Goal: Find specific page/section: Find specific page/section

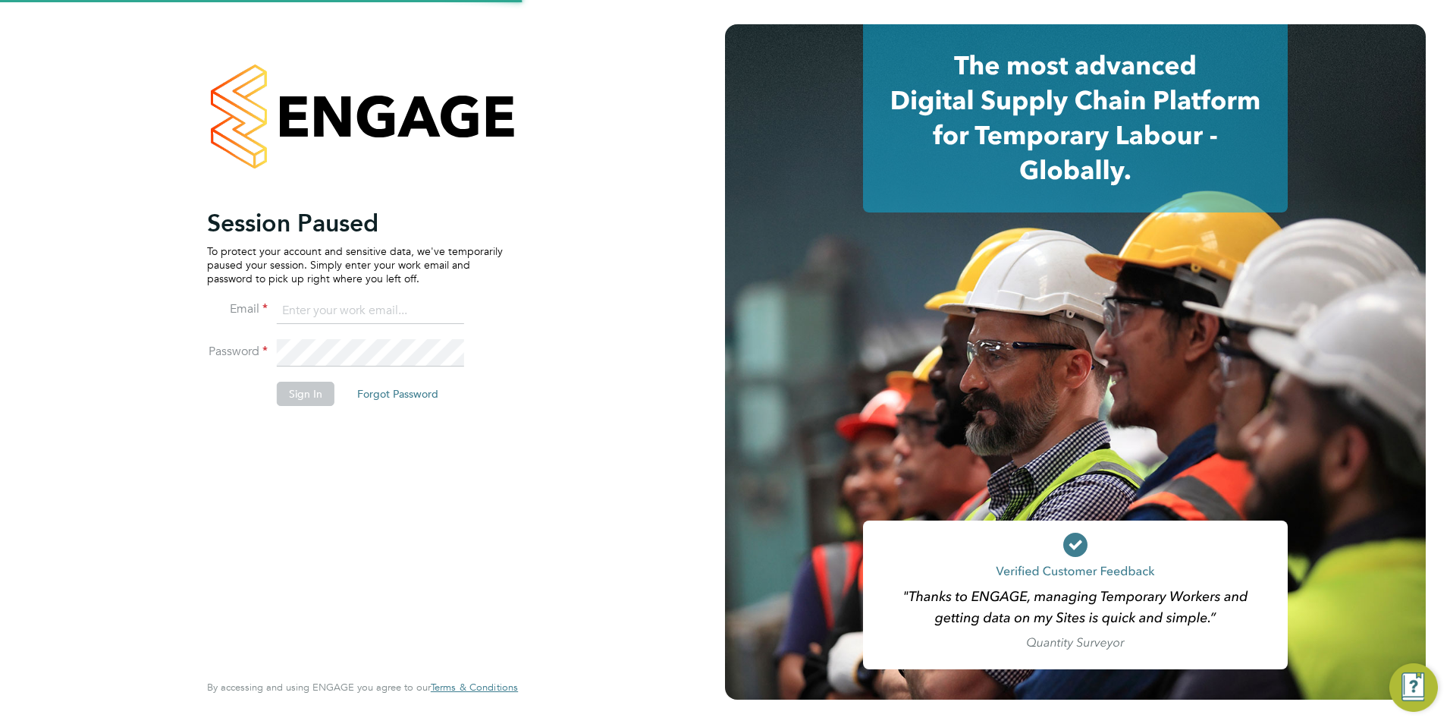
type input "Nicola.lawrence@tfrecruitment.co.uk"
click at [322, 388] on button "Sign In" at bounding box center [306, 393] width 58 height 24
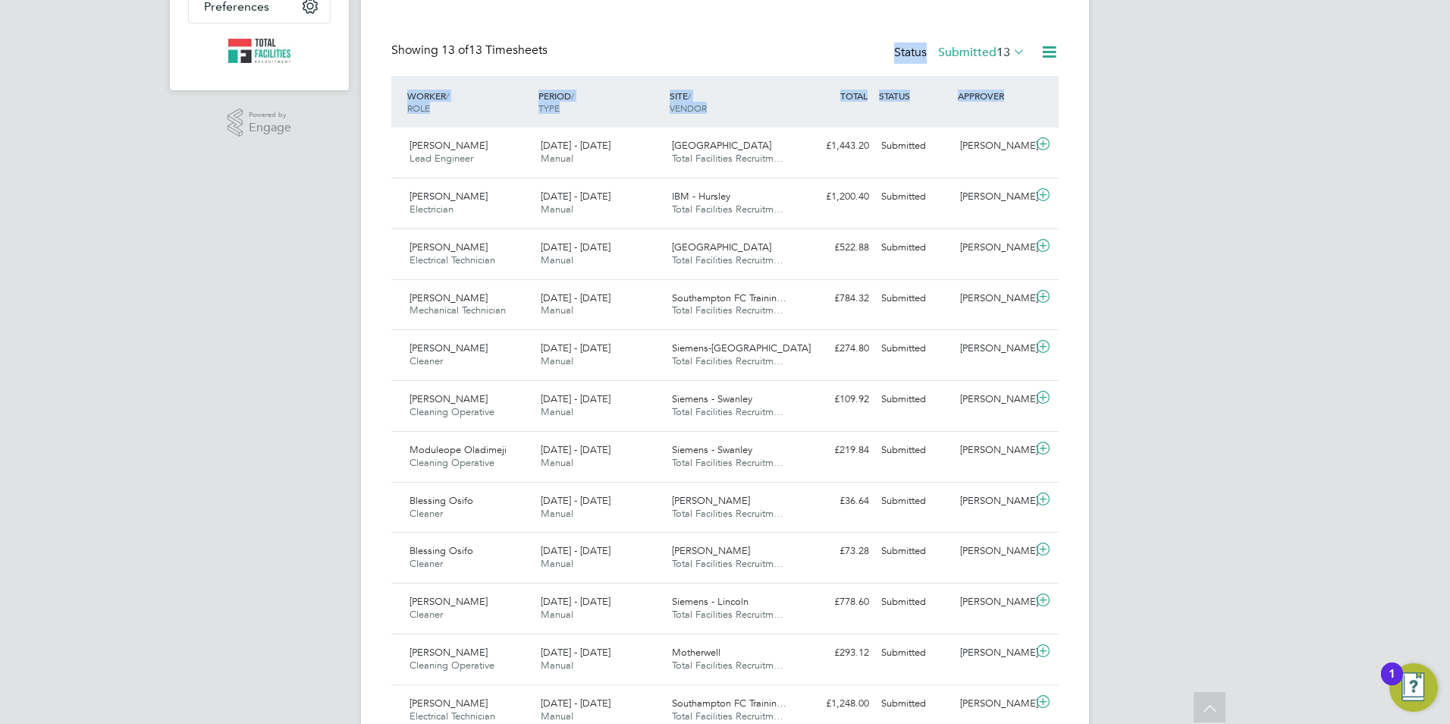
drag, startPoint x: 354, startPoint y: 39, endPoint x: 475, endPoint y: -56, distance: 153.4
click at [475, 0] on html "NL [PERSON_NAME] Notifications Applications: Network Team Members Businesses Si…" at bounding box center [725, 256] width 1450 height 1168
click at [571, 28] on div "Timesheets New Timesheet Timesheets I Follow All Timesheets Client Config Vendo…" at bounding box center [724, 262] width 667 height 1047
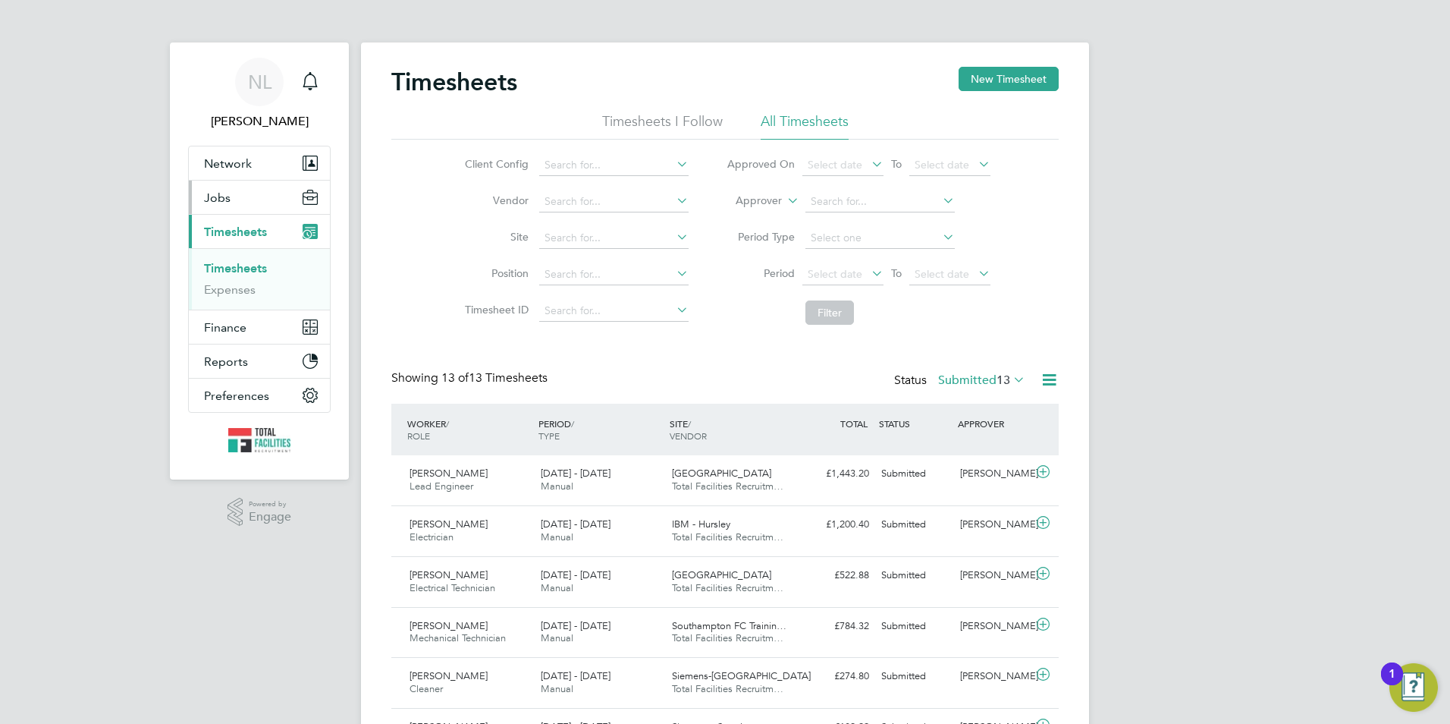
click at [237, 207] on button "Jobs" at bounding box center [259, 197] width 141 height 33
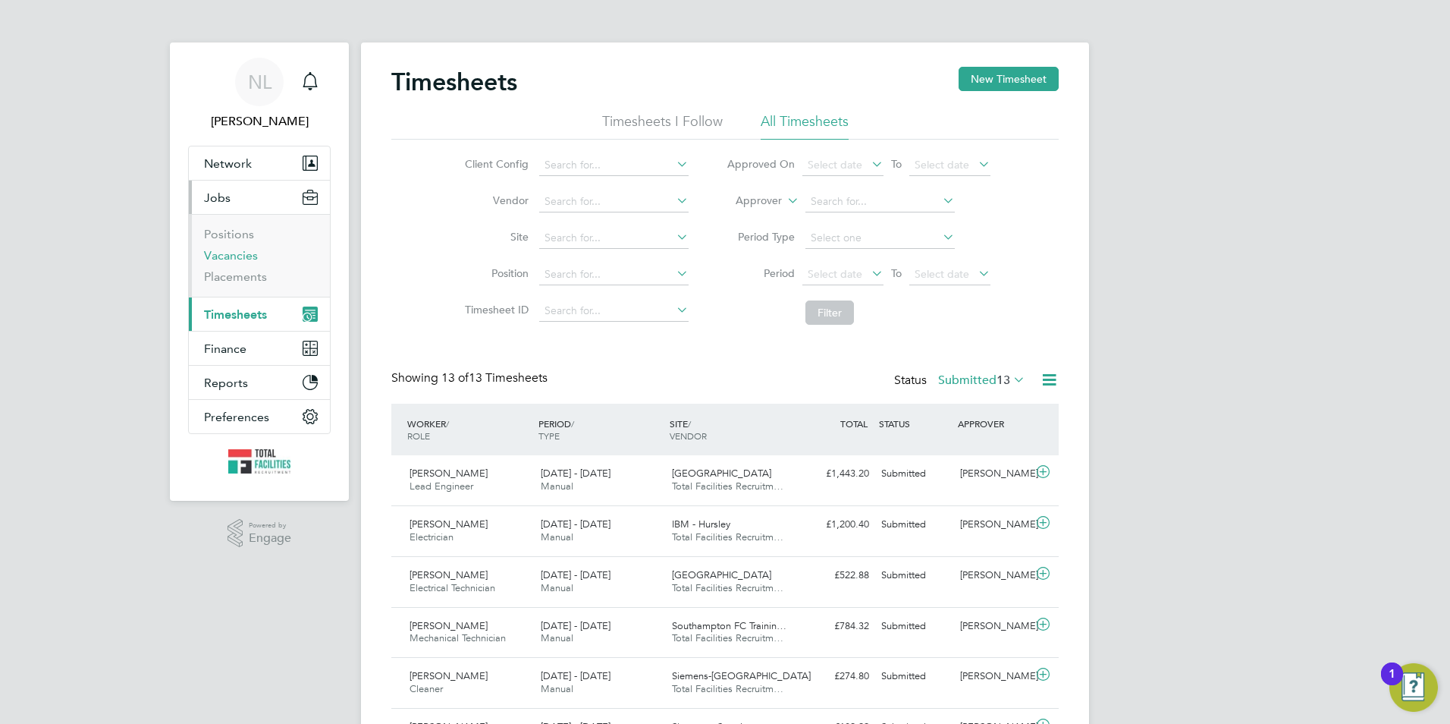
click at [221, 256] on link "Vacancies" at bounding box center [231, 255] width 54 height 14
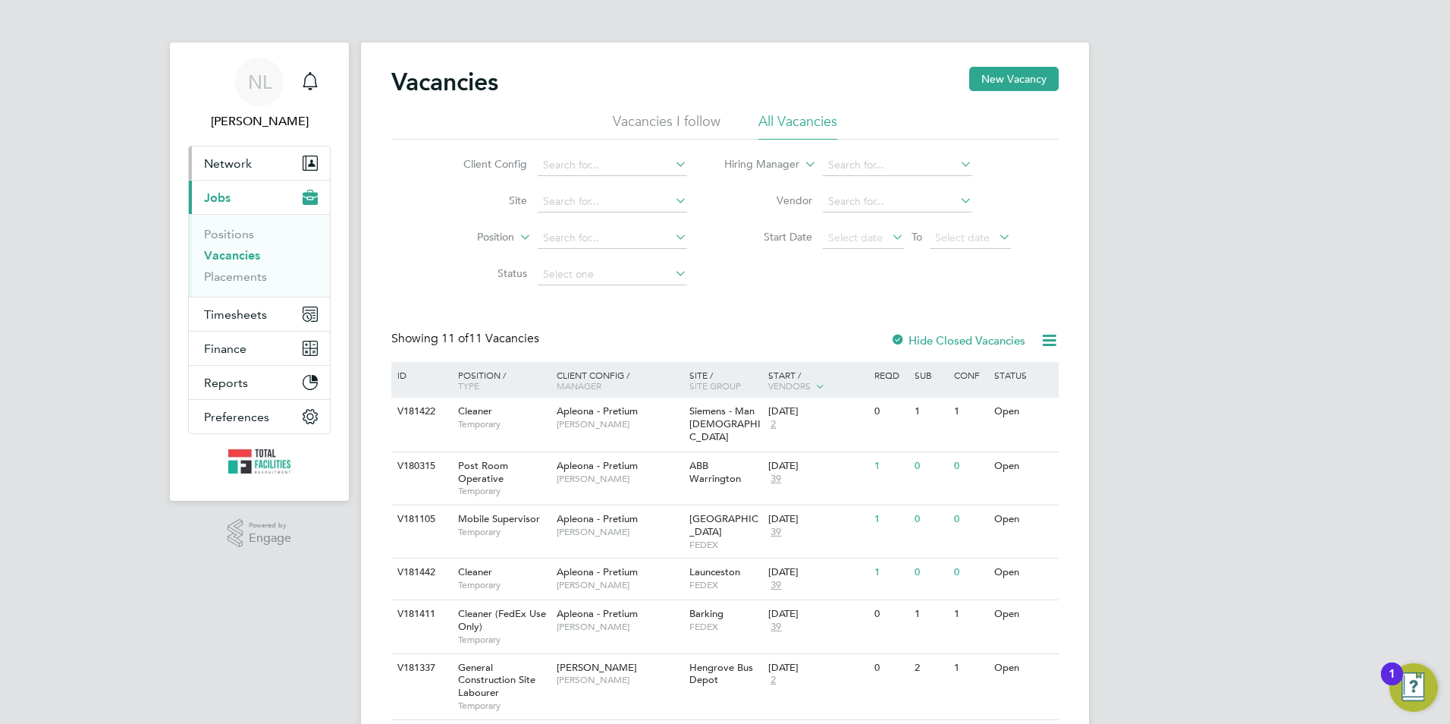
click at [233, 158] on span "Network" at bounding box center [228, 163] width 48 height 14
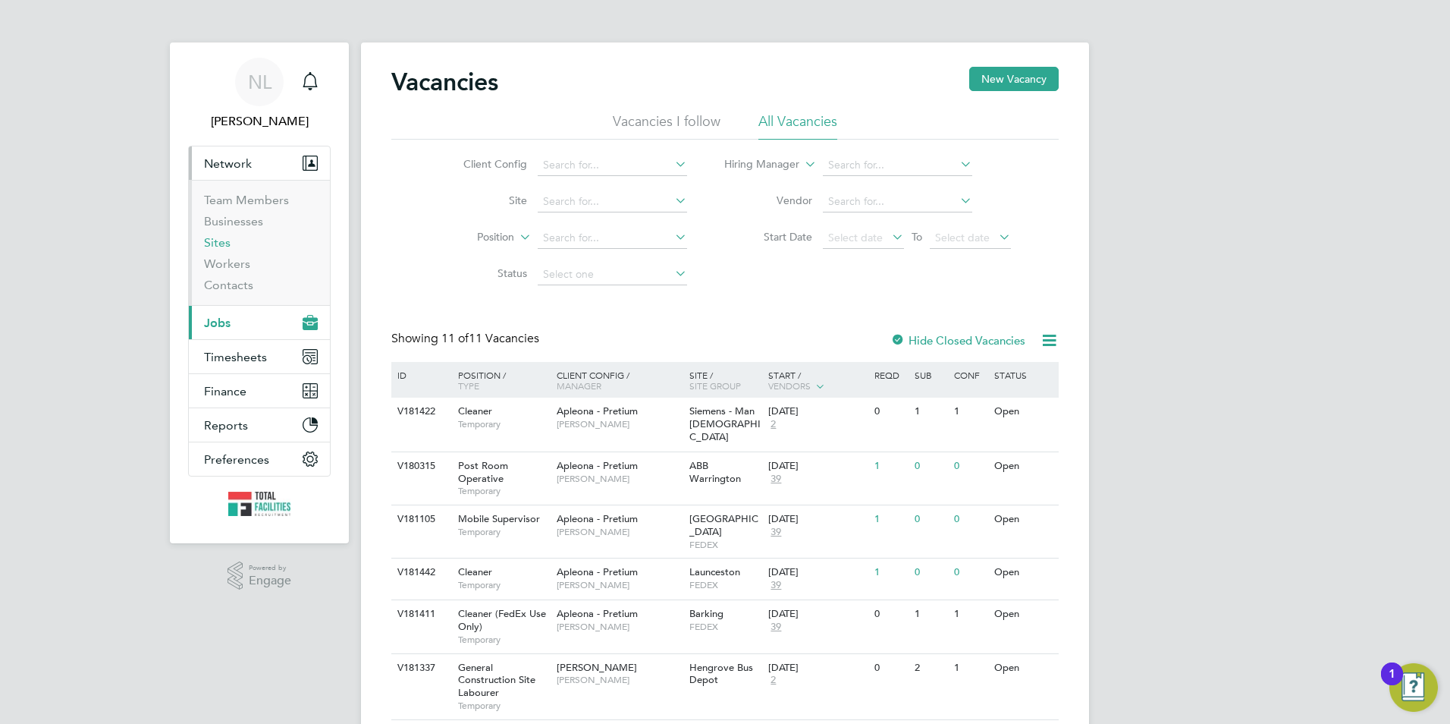
click at [218, 241] on link "Sites" at bounding box center [217, 242] width 27 height 14
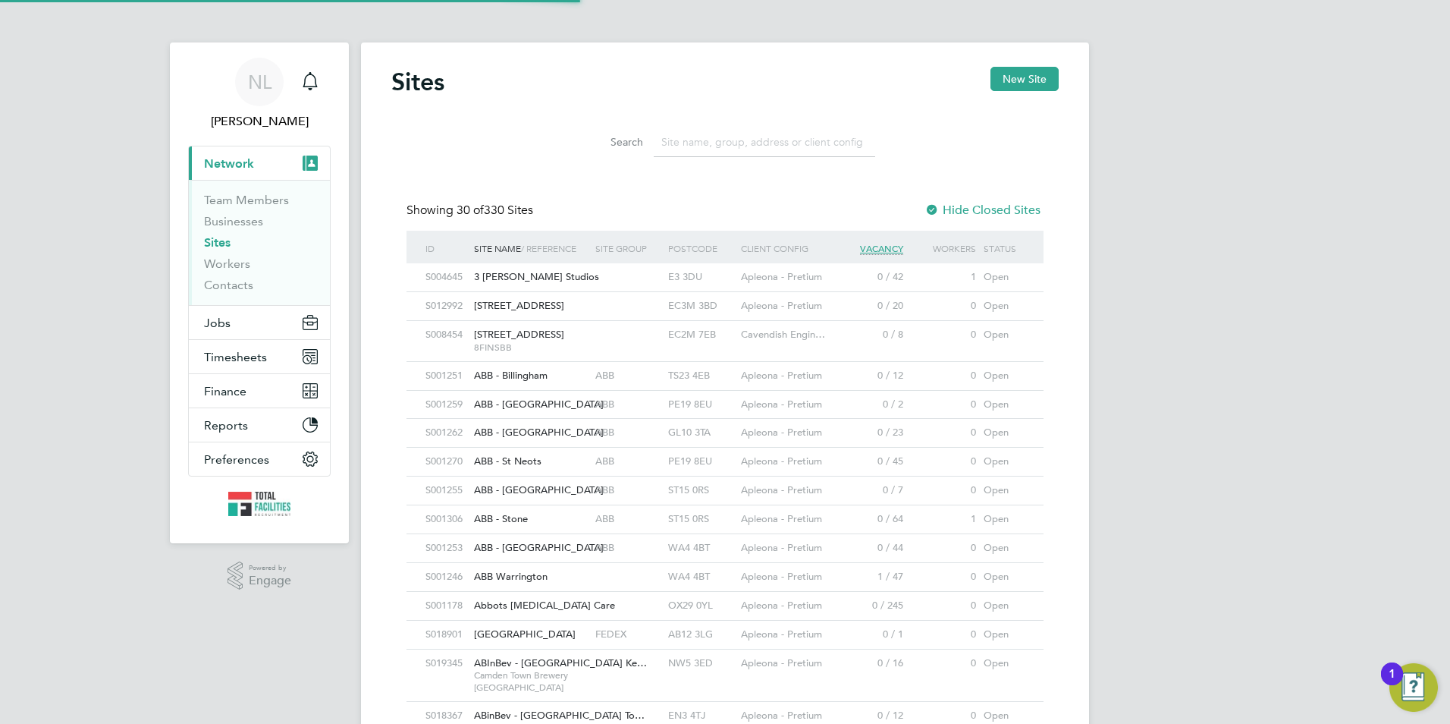
scroll to position [29, 74]
click at [686, 140] on input at bounding box center [764, 142] width 221 height 30
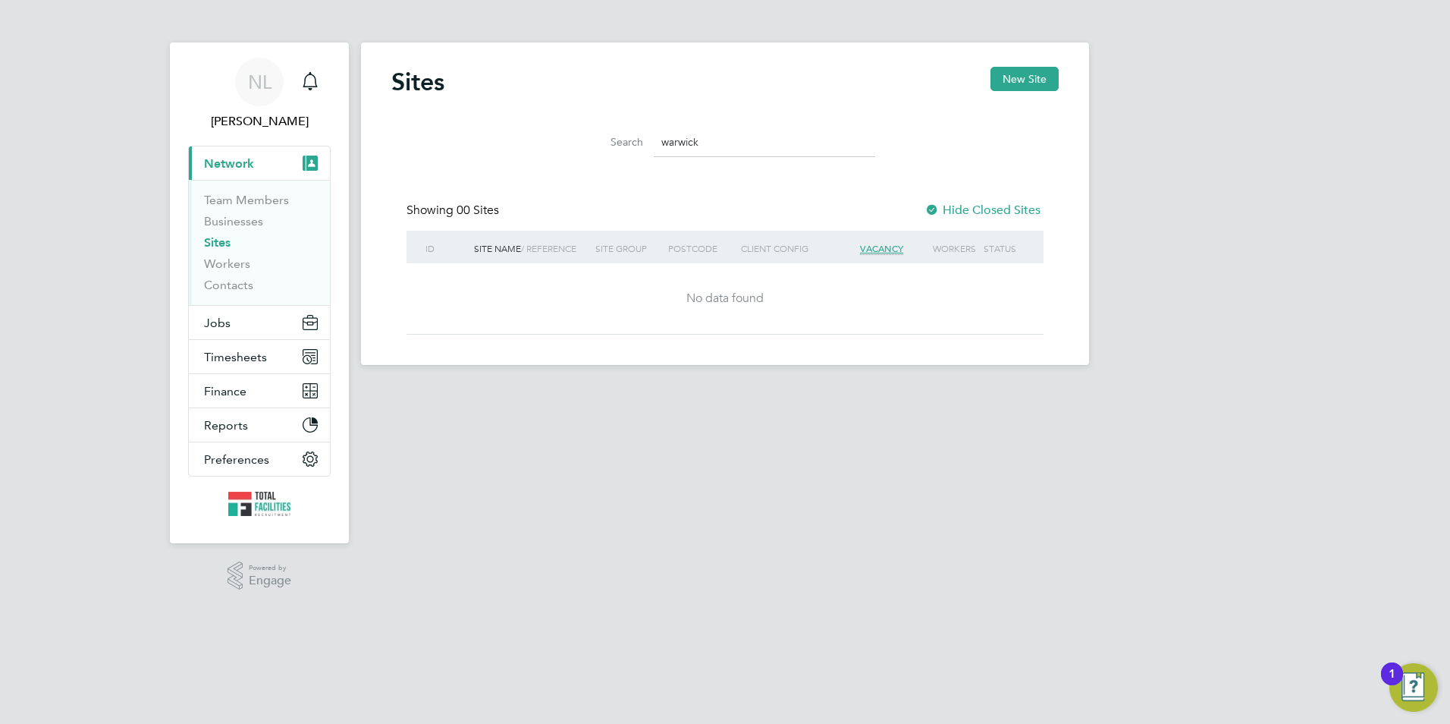
type input "warwick"
